Goal: Information Seeking & Learning: Learn about a topic

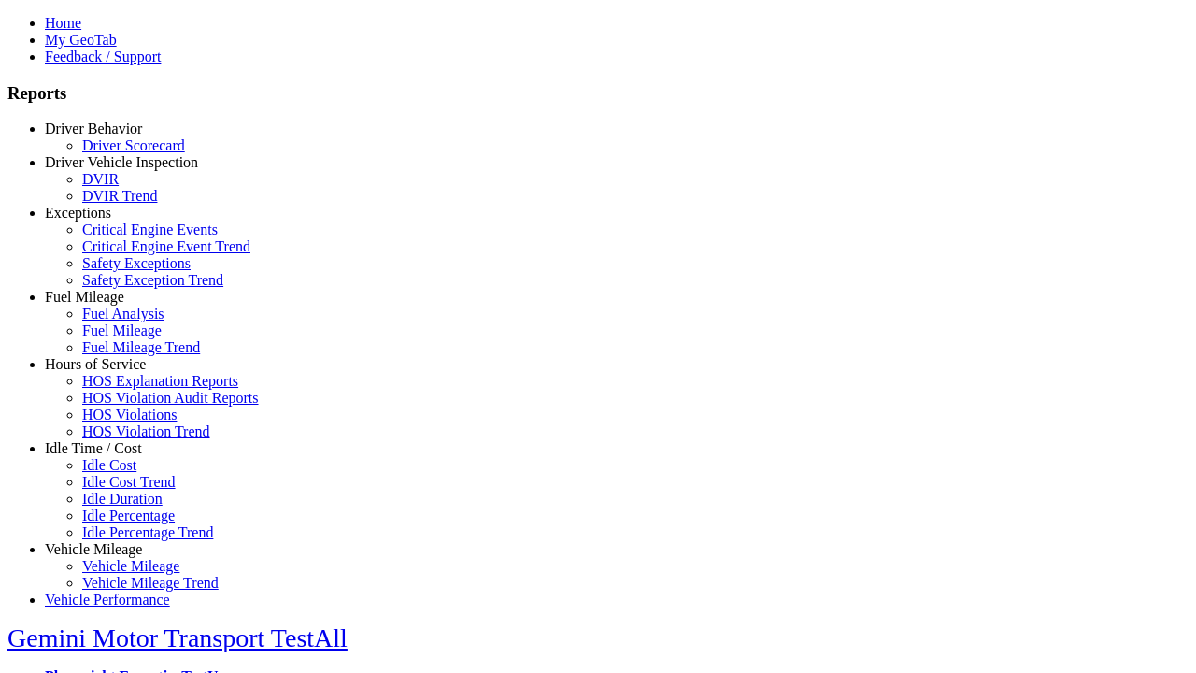
click at [107, 221] on link "Exceptions" at bounding box center [78, 213] width 66 height 16
click at [122, 254] on link "Critical Engine Event Trend" at bounding box center [166, 246] width 168 height 16
select select "**"
type input "**********"
